Goal: Task Accomplishment & Management: Use online tool/utility

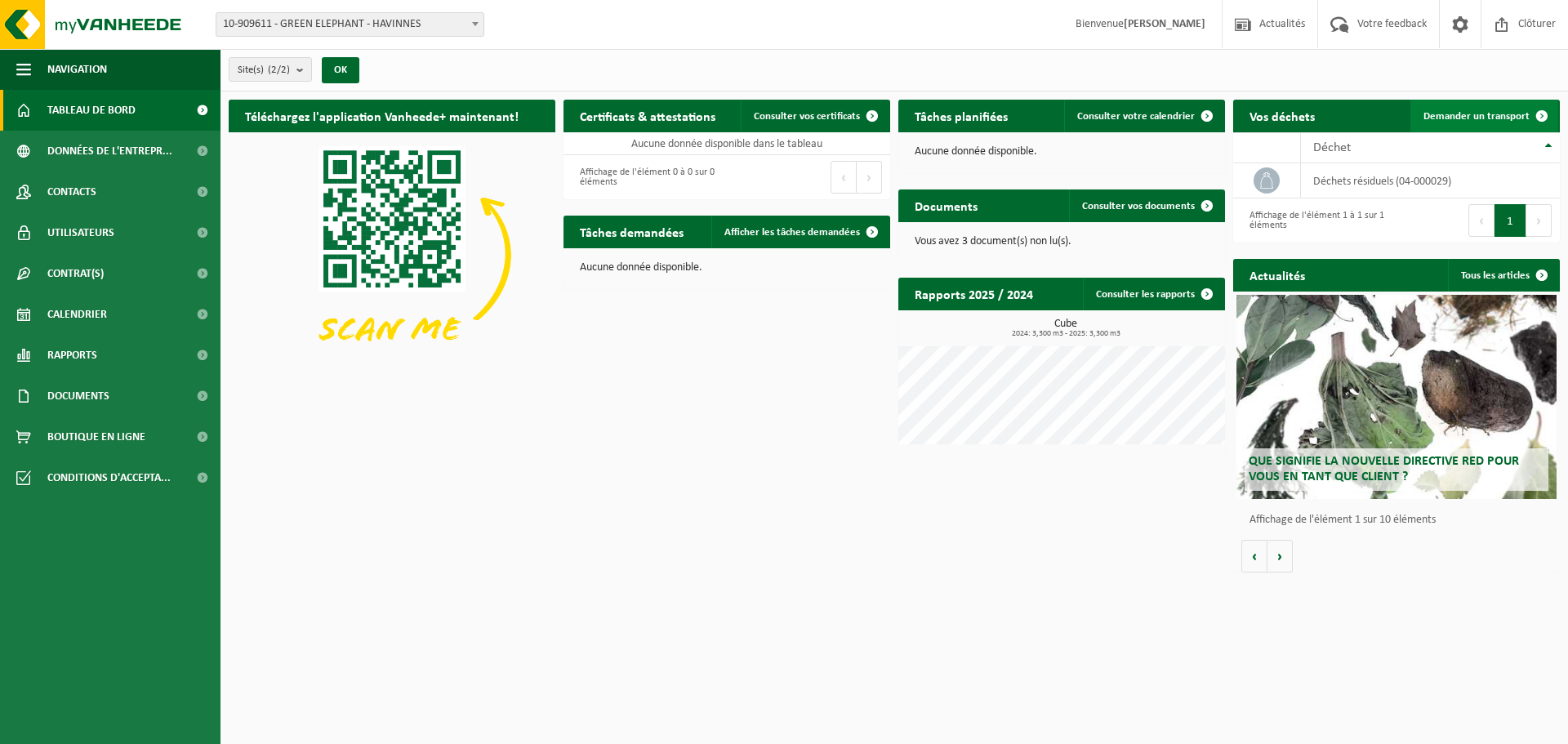
click at [1459, 115] on span "Demander un transport" at bounding box center [1477, 116] width 106 height 11
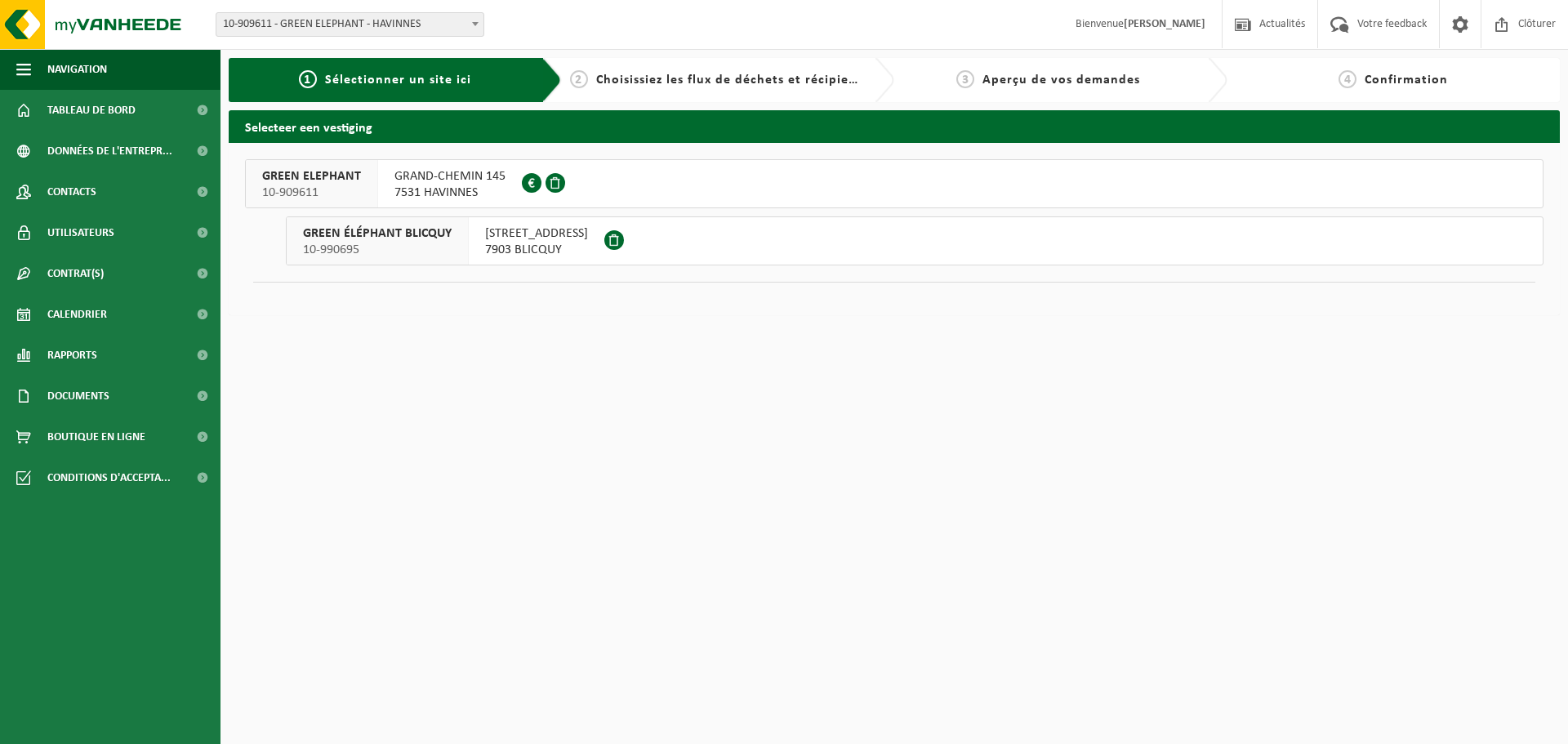
click at [423, 175] on span "GRAND-CHEMIN 145" at bounding box center [450, 177] width 111 height 17
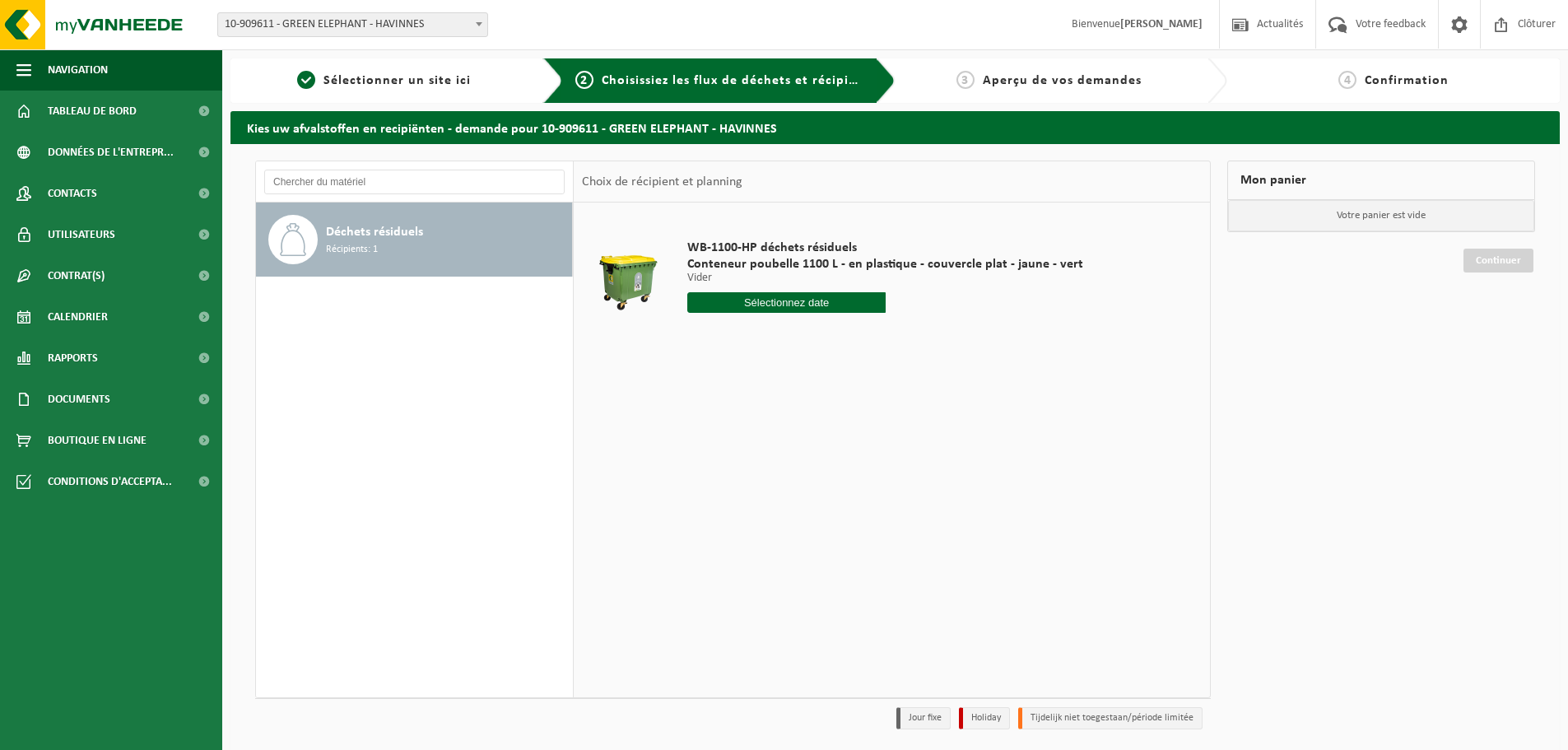
click at [815, 300] on input "text" at bounding box center [786, 302] width 198 height 20
click at [737, 475] on div "21" at bounding box center [731, 476] width 29 height 27
type input "à partir de 2025-10-21"
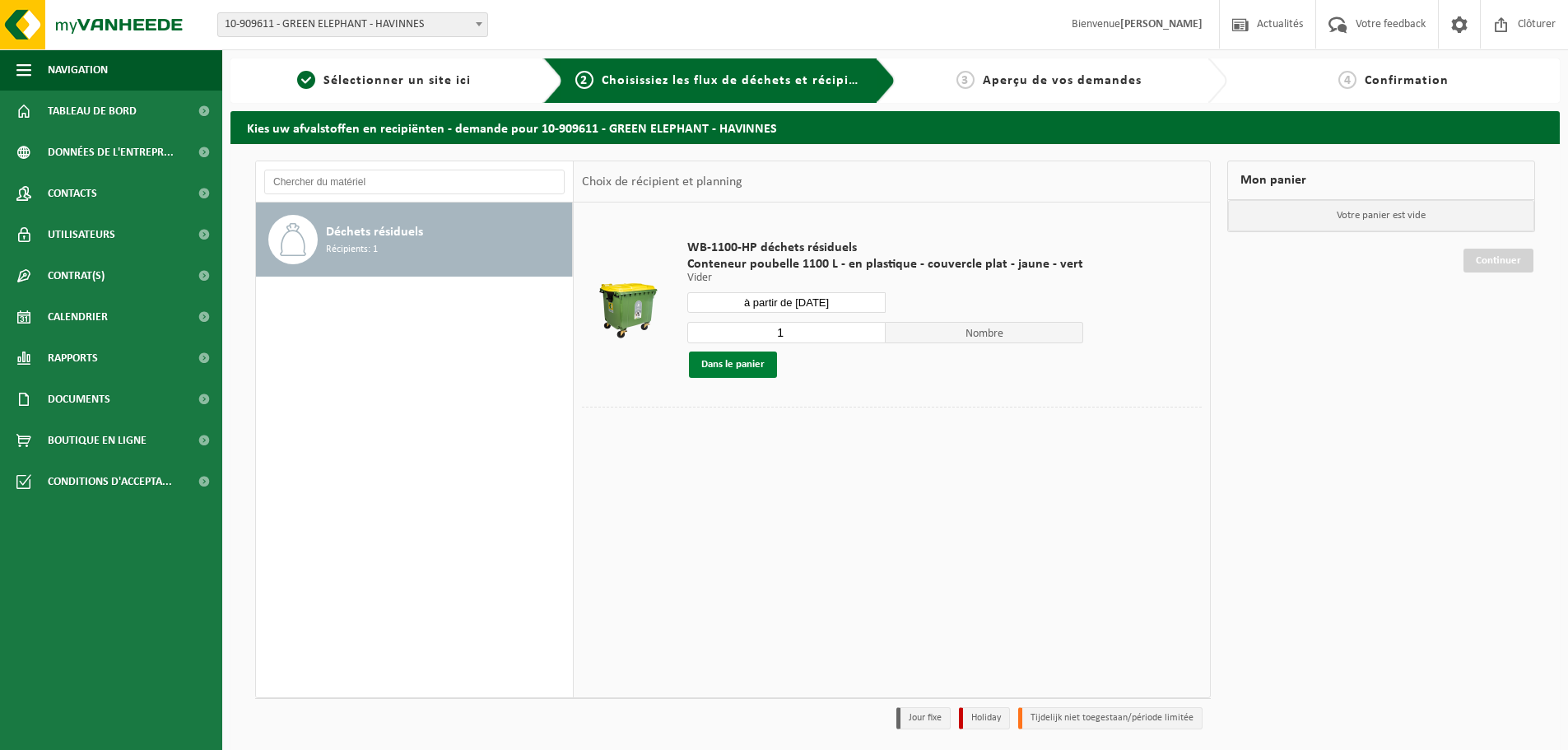
click at [744, 369] on button "Dans le panier" at bounding box center [732, 365] width 88 height 27
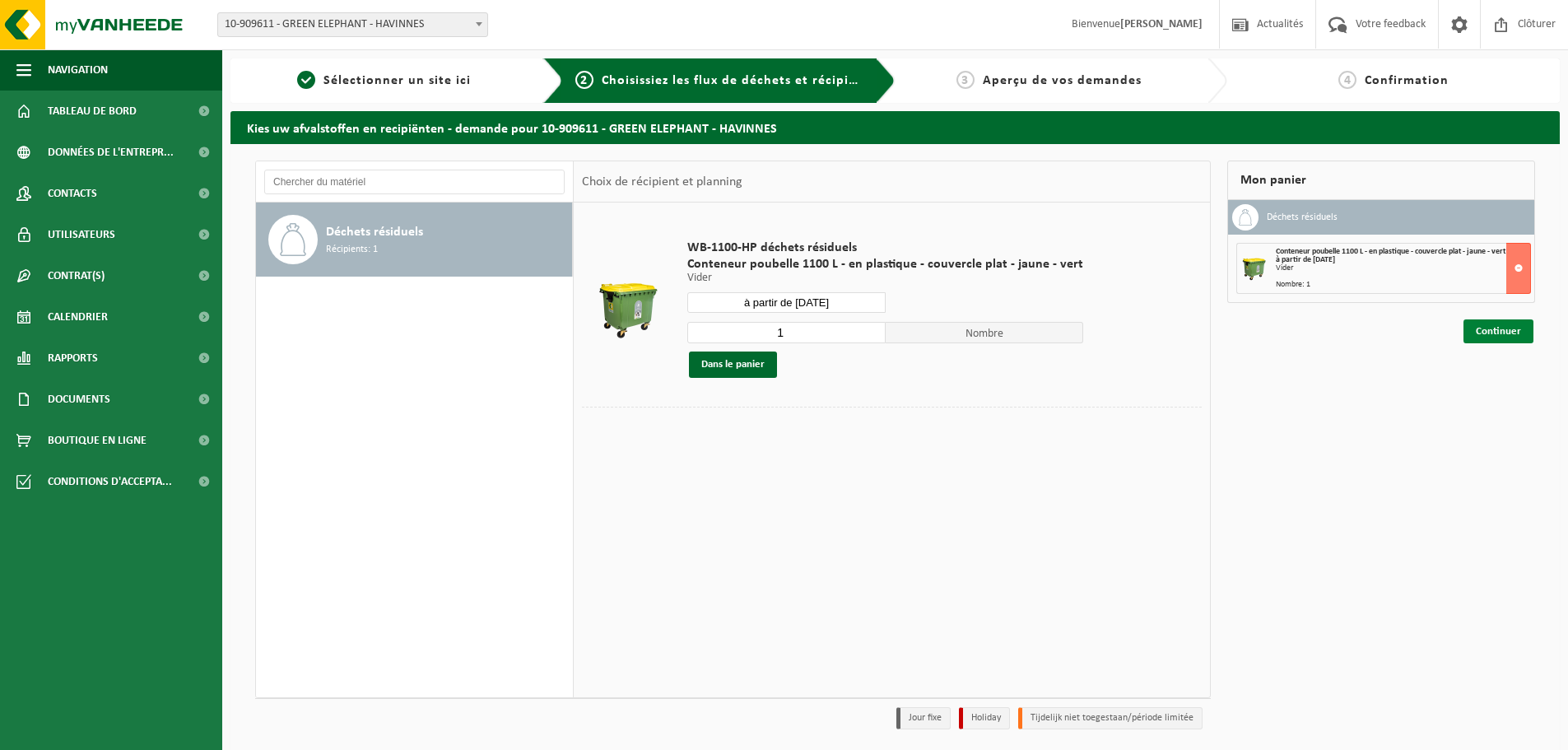
click at [1502, 337] on link "Continuer" at bounding box center [1498, 331] width 70 height 24
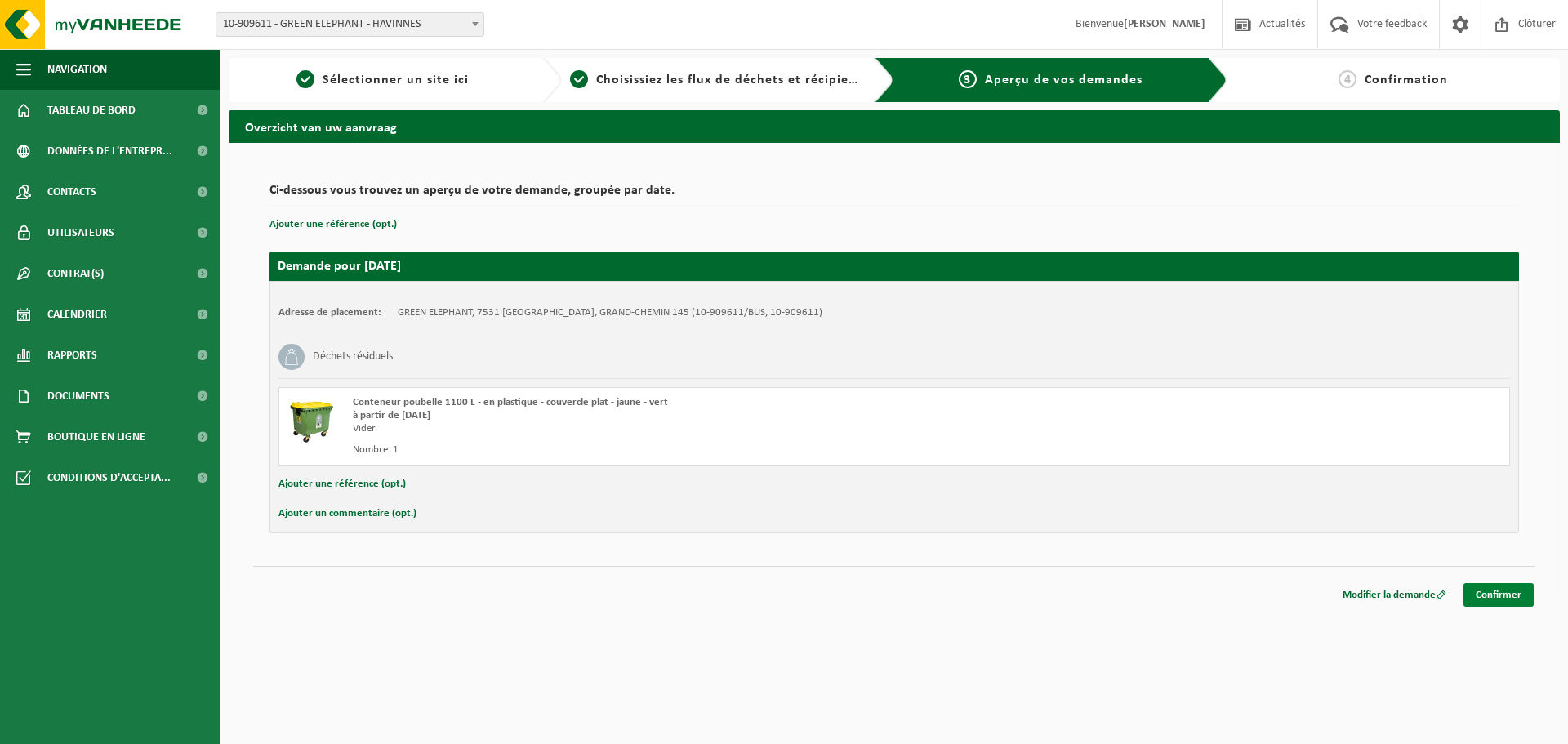
click at [1492, 596] on link "Confirmer" at bounding box center [1499, 595] width 70 height 24
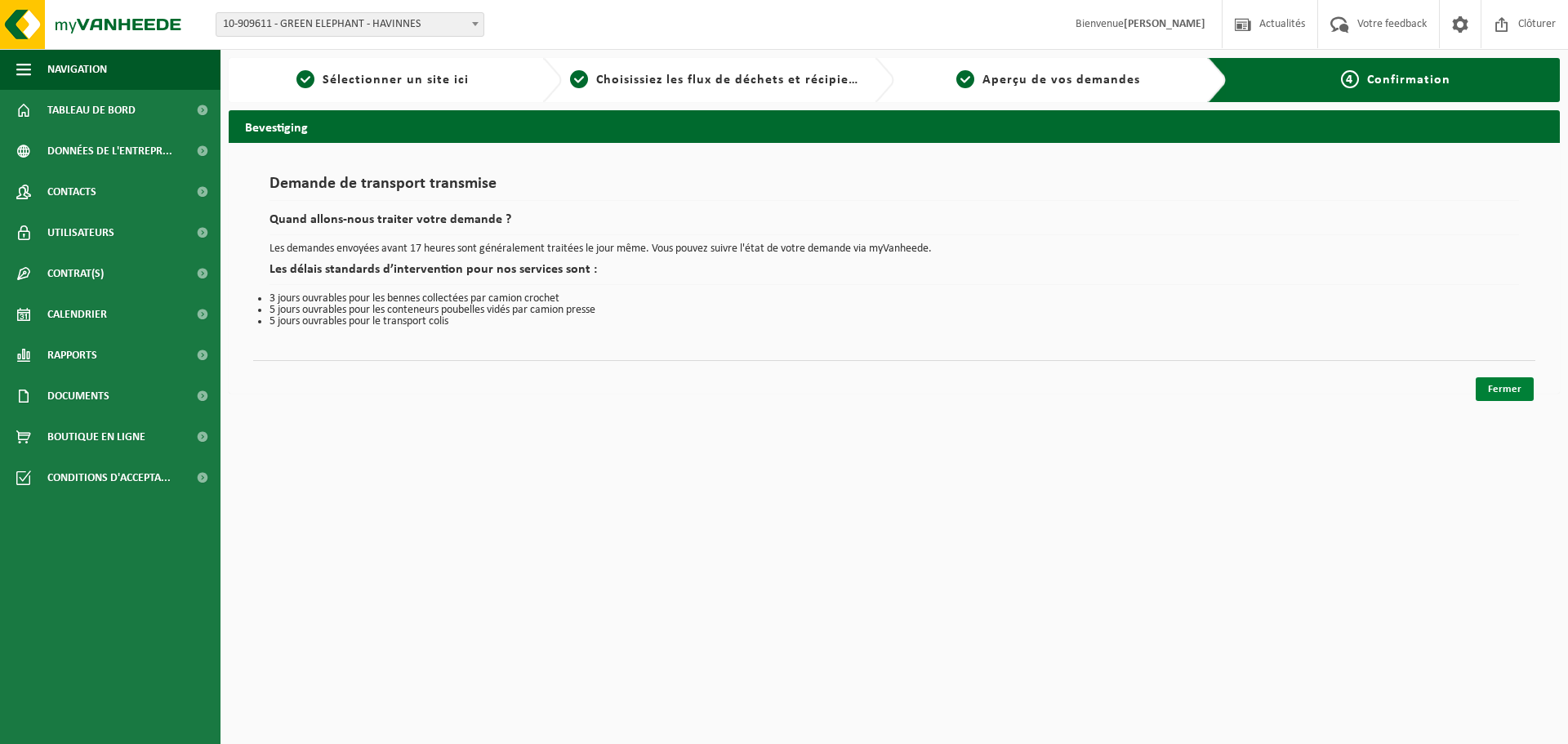
click at [1505, 388] on link "Fermer" at bounding box center [1505, 389] width 58 height 24
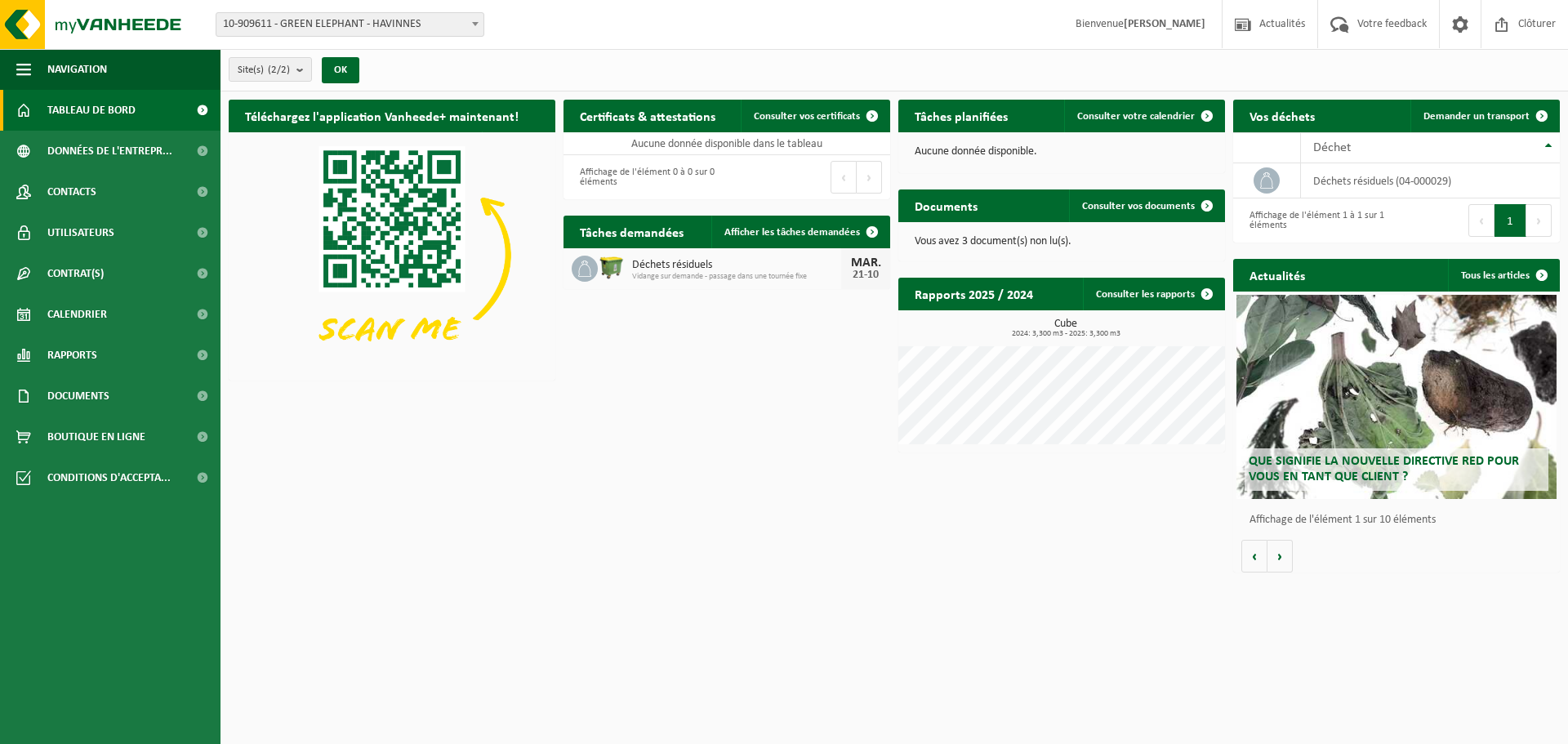
click at [990, 510] on div "Téléchargez l'application Vanheede+ maintenant! Cachez Certificats & attestatio…" at bounding box center [894, 336] width 1340 height 489
